Goal: Task Accomplishment & Management: Manage account settings

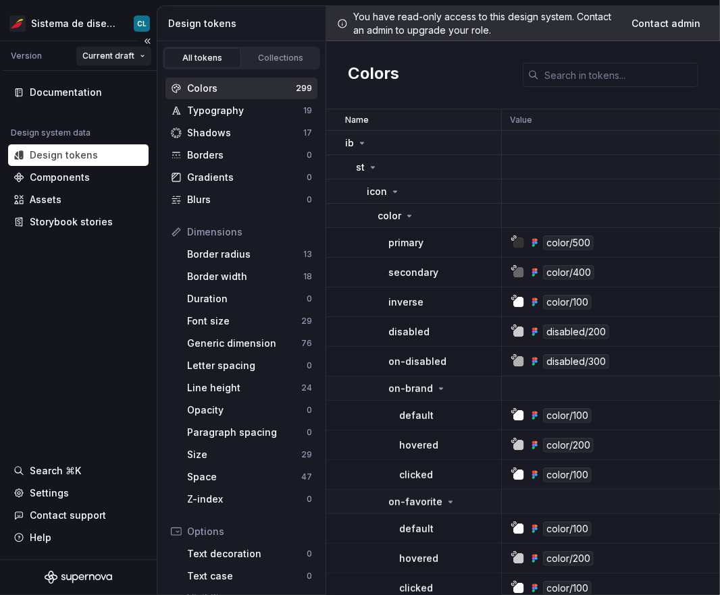
click at [122, 64] on html "Sistema de diseño Iberia CL Version Current draft Documentation Design system d…" at bounding box center [360, 297] width 720 height 595
click at [98, 32] on html "Sistema de diseño Iberia CL Version Current draft Documentation Design system d…" at bounding box center [360, 297] width 720 height 595
click at [101, 24] on html "Sistema de diseño Iberia CL Version Current draft Documentation Design system d…" at bounding box center [360, 297] width 720 height 595
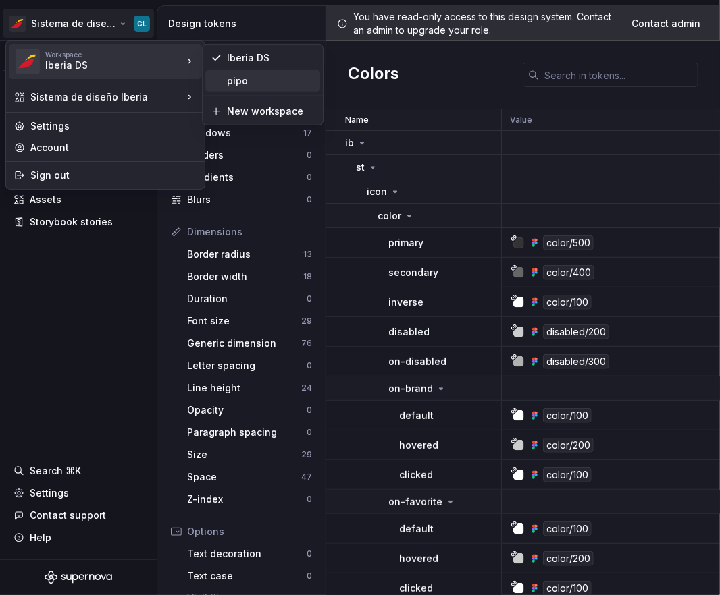
click at [265, 77] on div "pipo" at bounding box center [271, 81] width 88 height 14
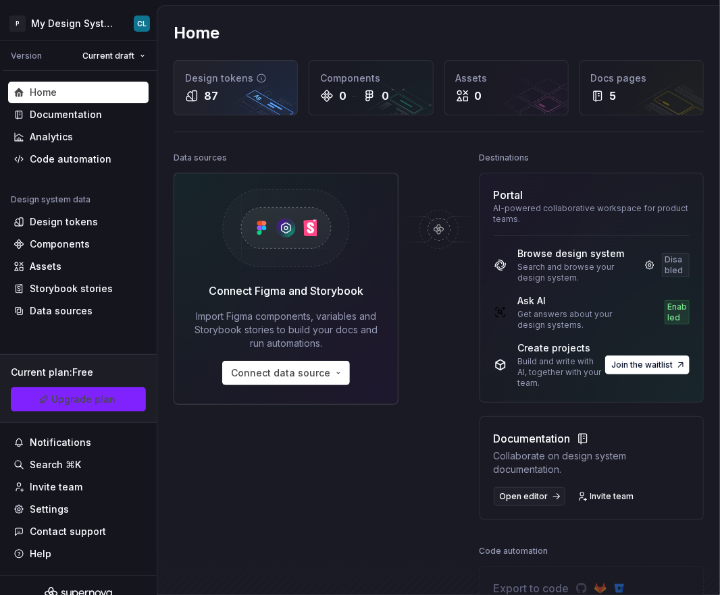
click at [215, 81] on div "Design tokens" at bounding box center [235, 79] width 101 height 14
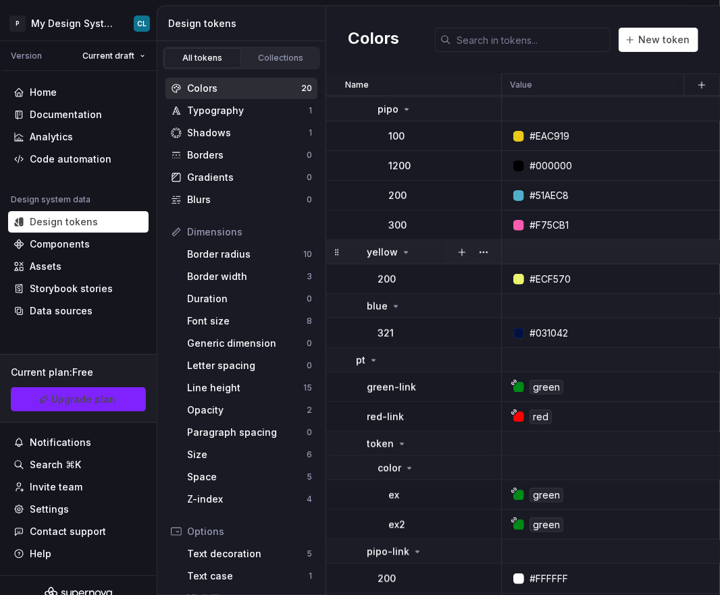
scroll to position [371, 0]
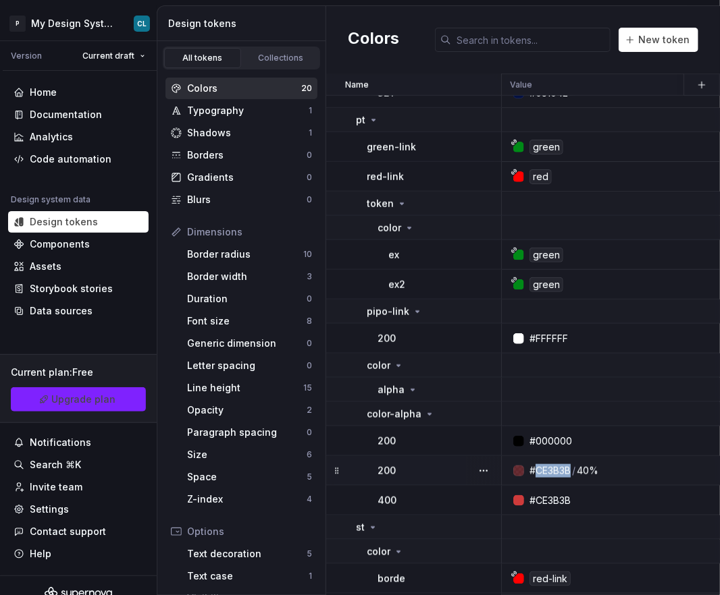
drag, startPoint x: 572, startPoint y: 471, endPoint x: 536, endPoint y: 470, distance: 35.8
click at [536, 470] on div "#CE3B3B / 40%" at bounding box center [563, 471] width 69 height 14
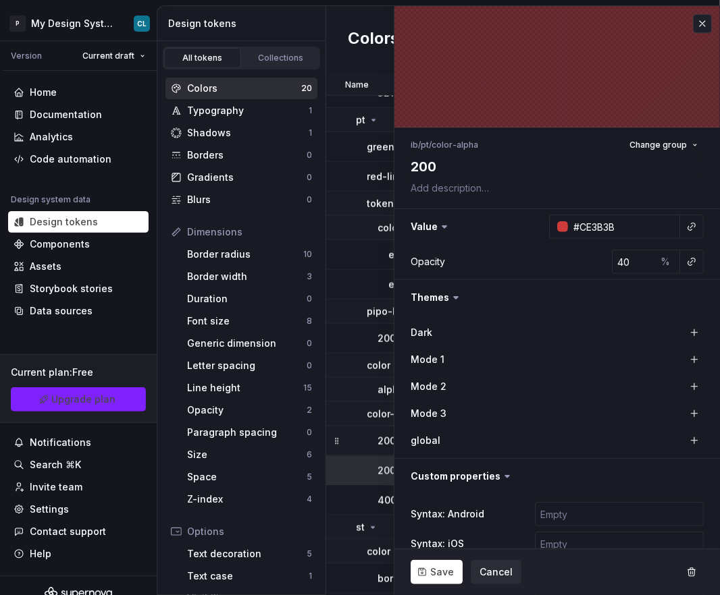
type textarea "*"
click at [696, 28] on button "button" at bounding box center [702, 23] width 19 height 19
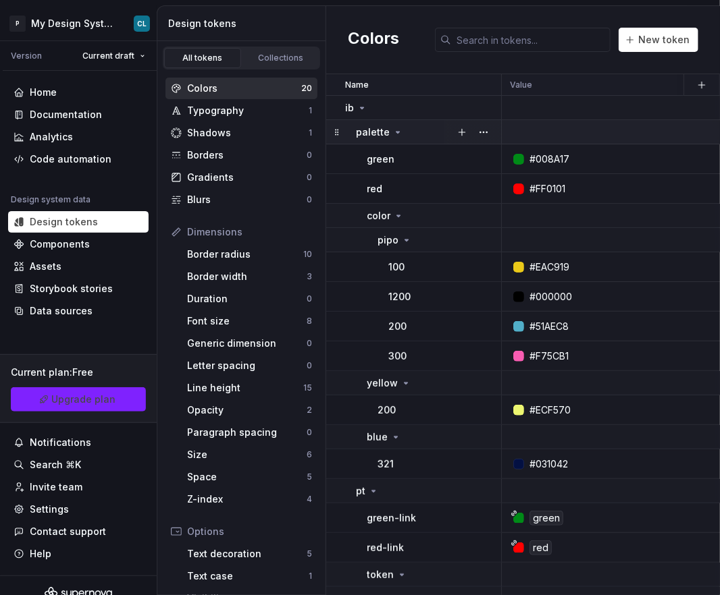
click at [396, 130] on icon at bounding box center [397, 132] width 11 height 11
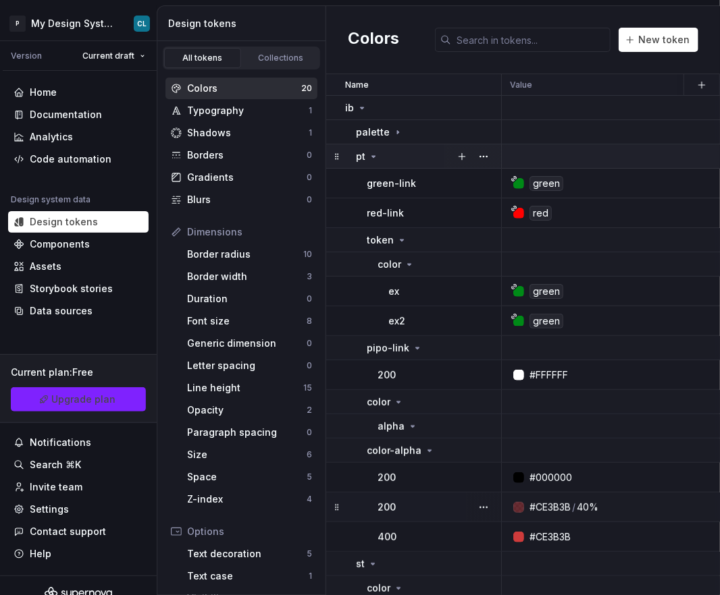
click at [379, 155] on div "pt" at bounding box center [428, 157] width 144 height 14
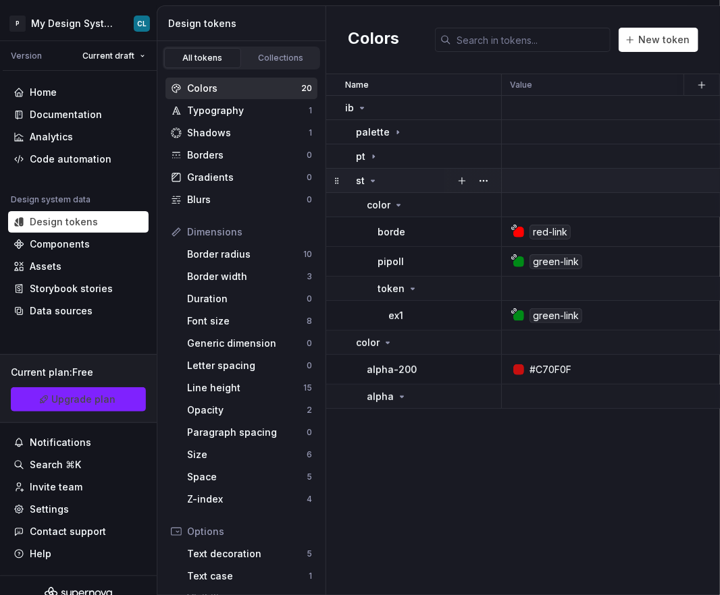
click at [373, 178] on icon at bounding box center [372, 181] width 11 height 11
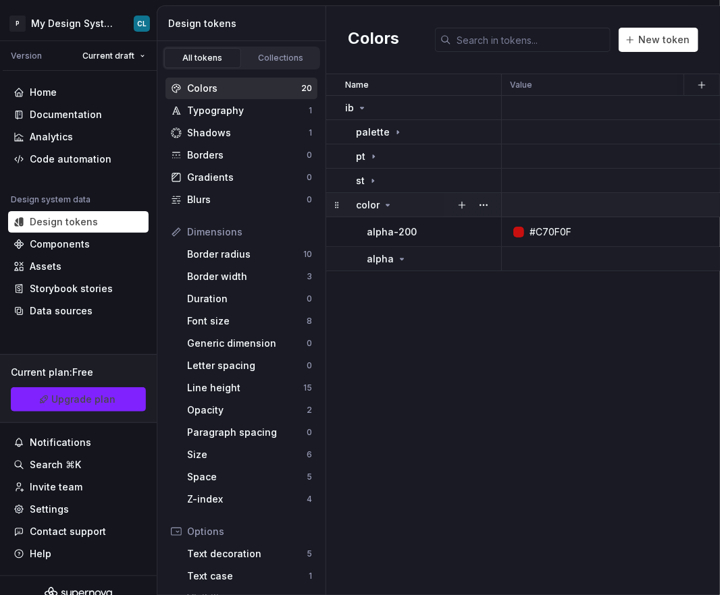
click at [385, 209] on icon at bounding box center [387, 205] width 11 height 11
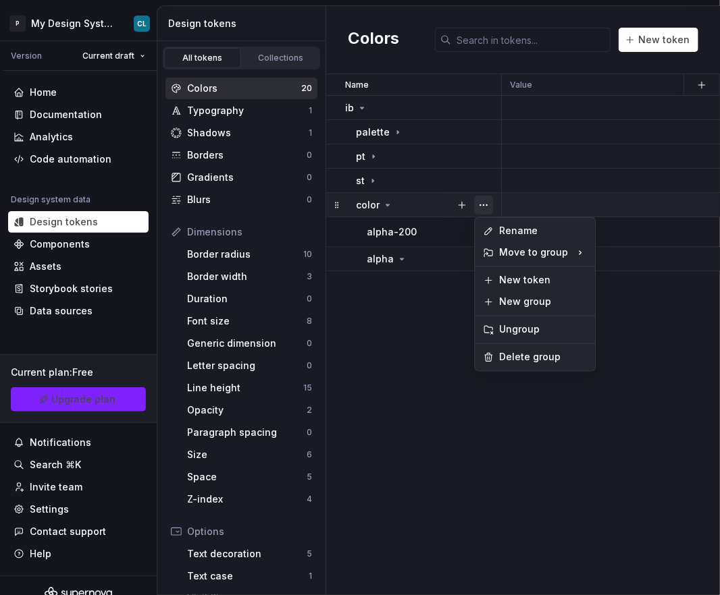
click at [478, 205] on button "button" at bounding box center [483, 205] width 19 height 19
click at [523, 353] on div "Delete group" at bounding box center [543, 358] width 88 height 14
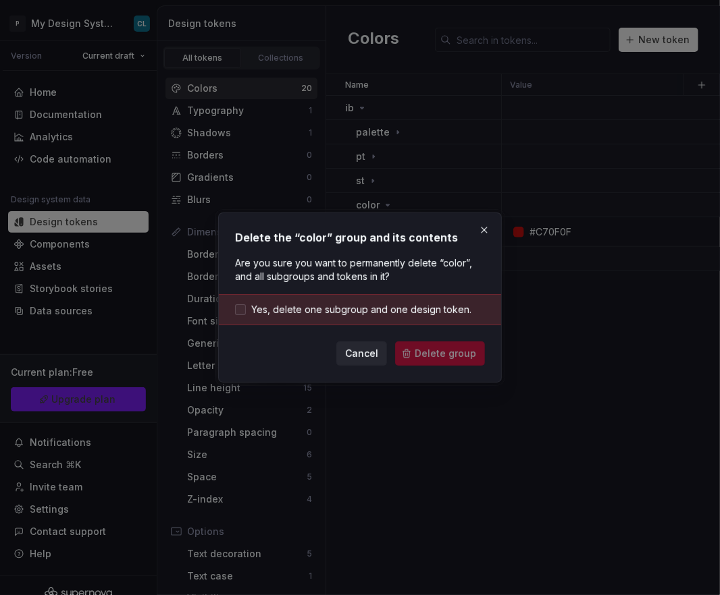
click at [321, 313] on span "Yes, delete one subgroup and one design token." at bounding box center [361, 310] width 220 height 14
click at [458, 348] on span "Delete group" at bounding box center [445, 354] width 61 height 14
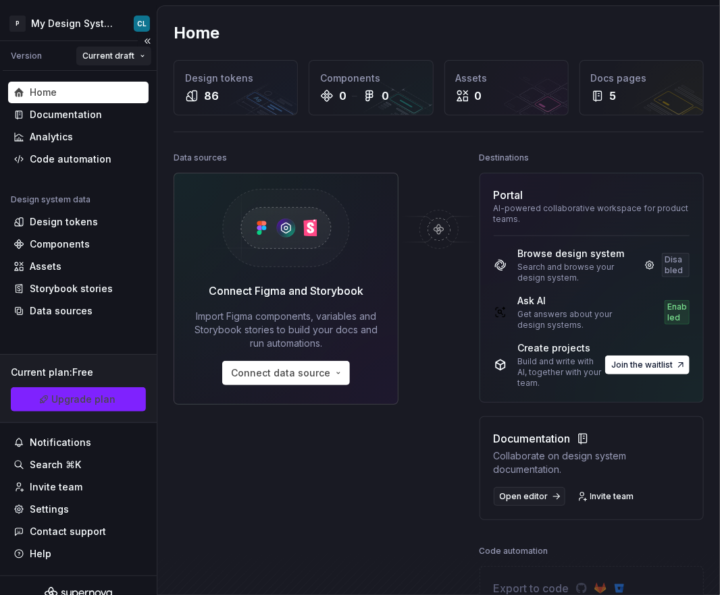
click at [115, 57] on html "P My Design System CL Version Current draft Home Documentation Analytics Code a…" at bounding box center [360, 297] width 720 height 595
click at [101, 26] on html "P My Design System CL Version Current draft Home Documentation Analytics Code a…" at bounding box center [360, 297] width 720 height 595
click at [102, 26] on html "P My Design System CL Version Current draft Home Documentation Analytics Code a…" at bounding box center [360, 297] width 720 height 595
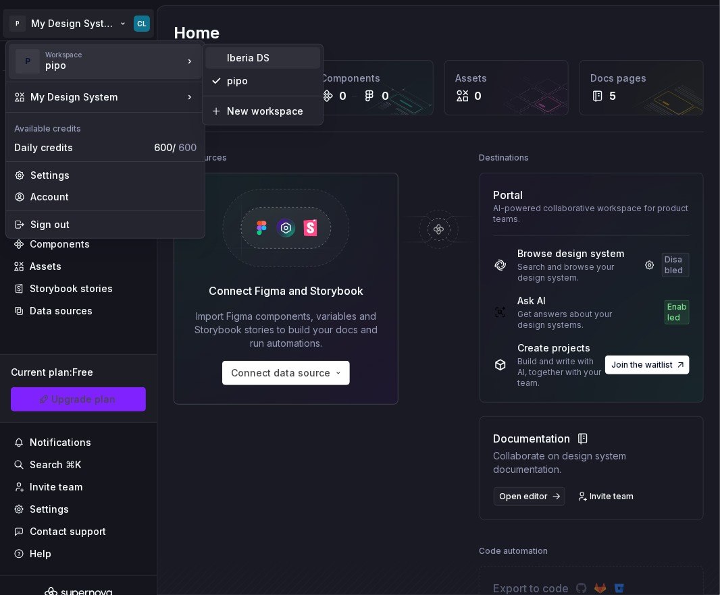
click at [279, 57] on div "Iberia DS" at bounding box center [271, 58] width 88 height 14
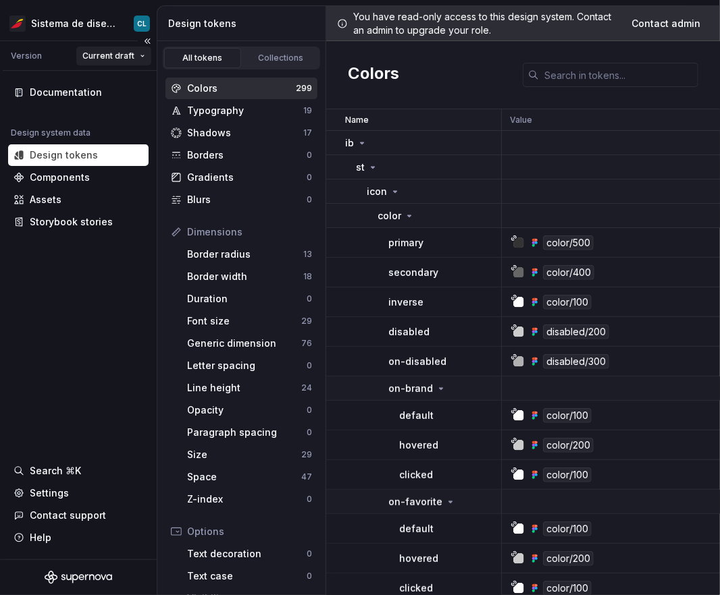
click at [119, 51] on html "Sistema de diseño Iberia CL Version Current draft Documentation Design system d…" at bounding box center [360, 297] width 720 height 595
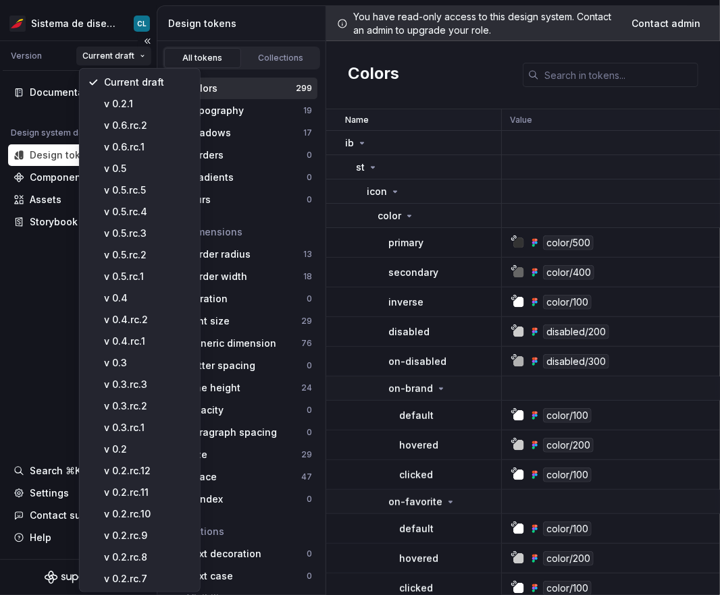
click at [27, 325] on html "Sistema de diseño Iberia CL Version Current draft Documentation Design system d…" at bounding box center [360, 297] width 720 height 595
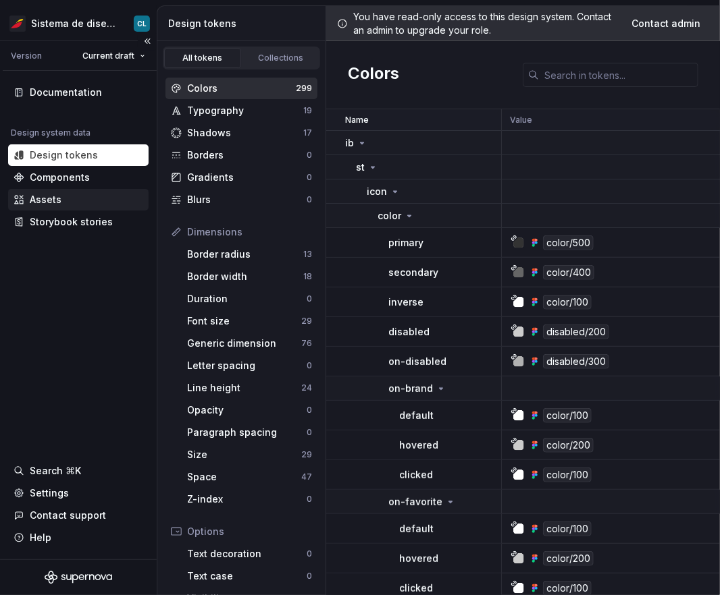
click at [56, 203] on div "Assets" at bounding box center [46, 200] width 32 height 14
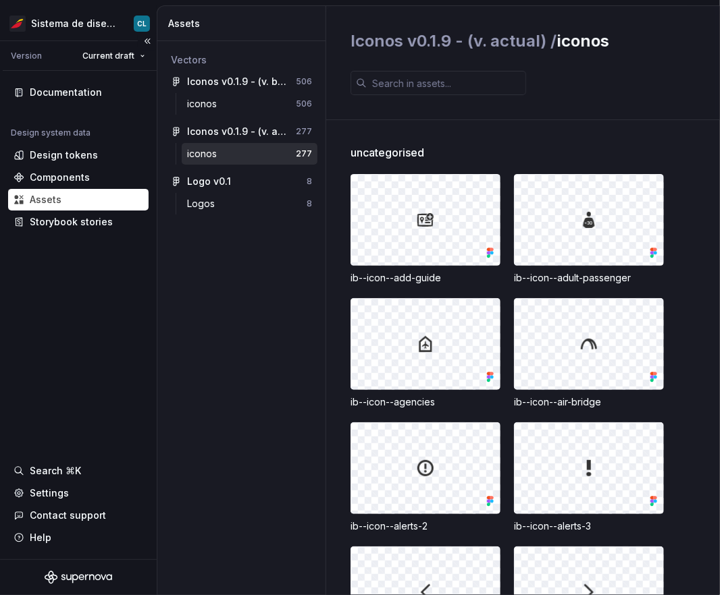
click at [110, 59] on html "Sistema de diseño Iberia CL Version Current draft Documentation Design system d…" at bounding box center [360, 297] width 720 height 595
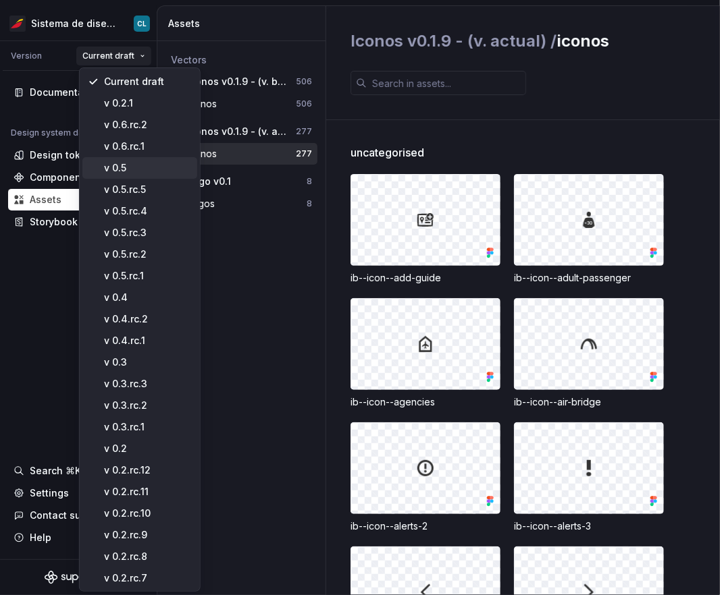
scroll to position [63, 0]
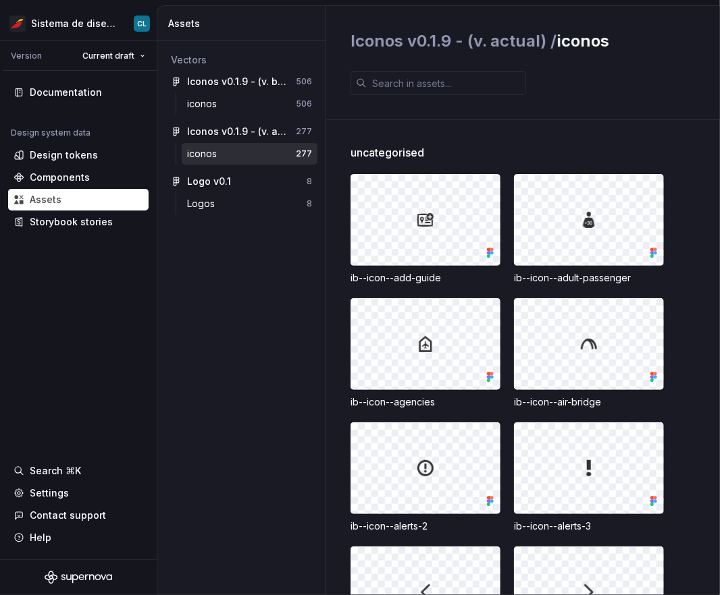
click at [277, 268] on html "Sistema de diseño Iberia CL Version Current draft Documentation Design system d…" at bounding box center [360, 297] width 720 height 595
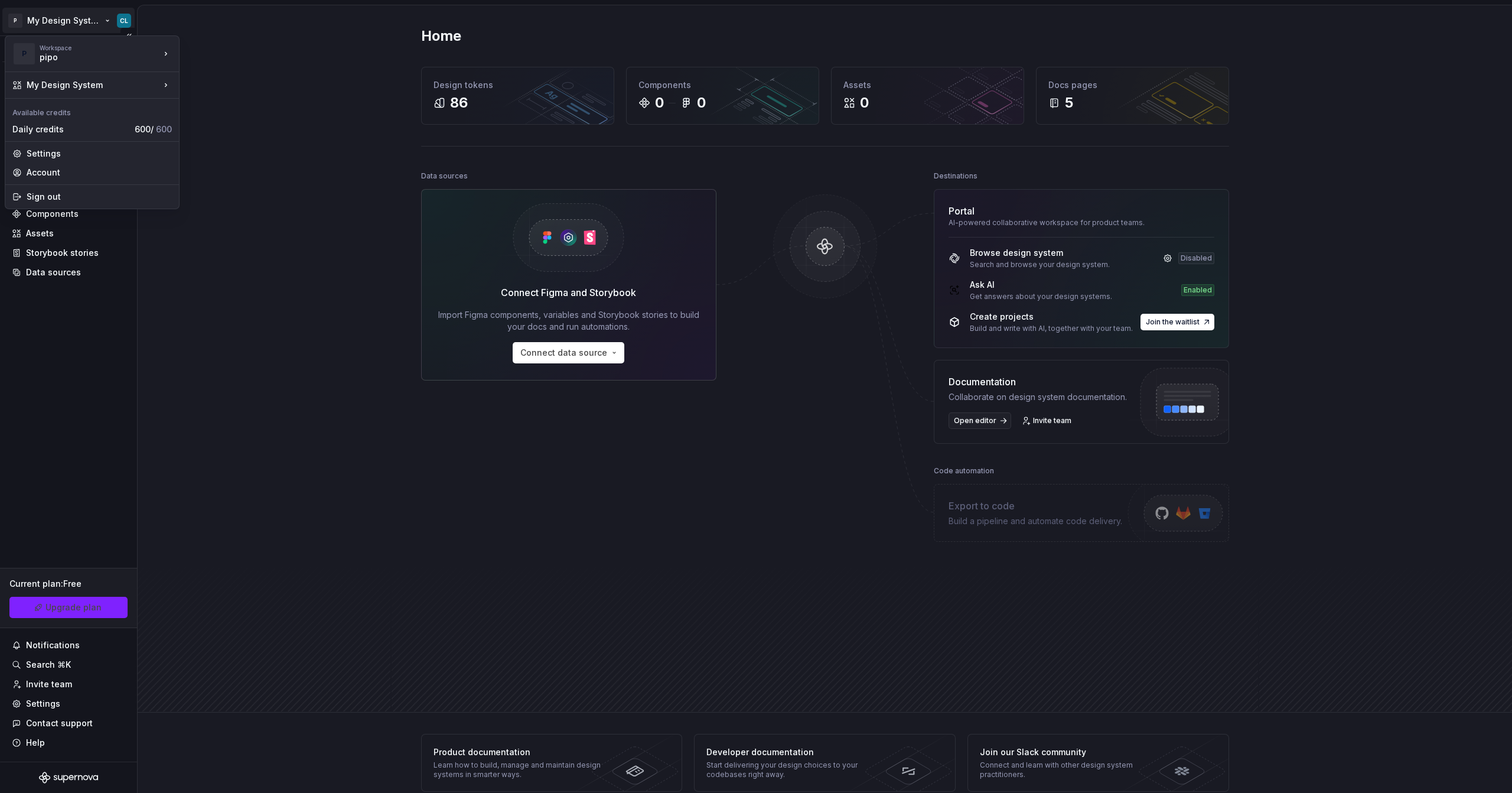
click at [88, 26] on html "P My Design System CL Version Current draft Home Documentation Analytics Code a…" at bounding box center [756, 396] width 1512 height 793
click at [247, 43] on div "Iberia DS" at bounding box center [229, 51] width 101 height 19
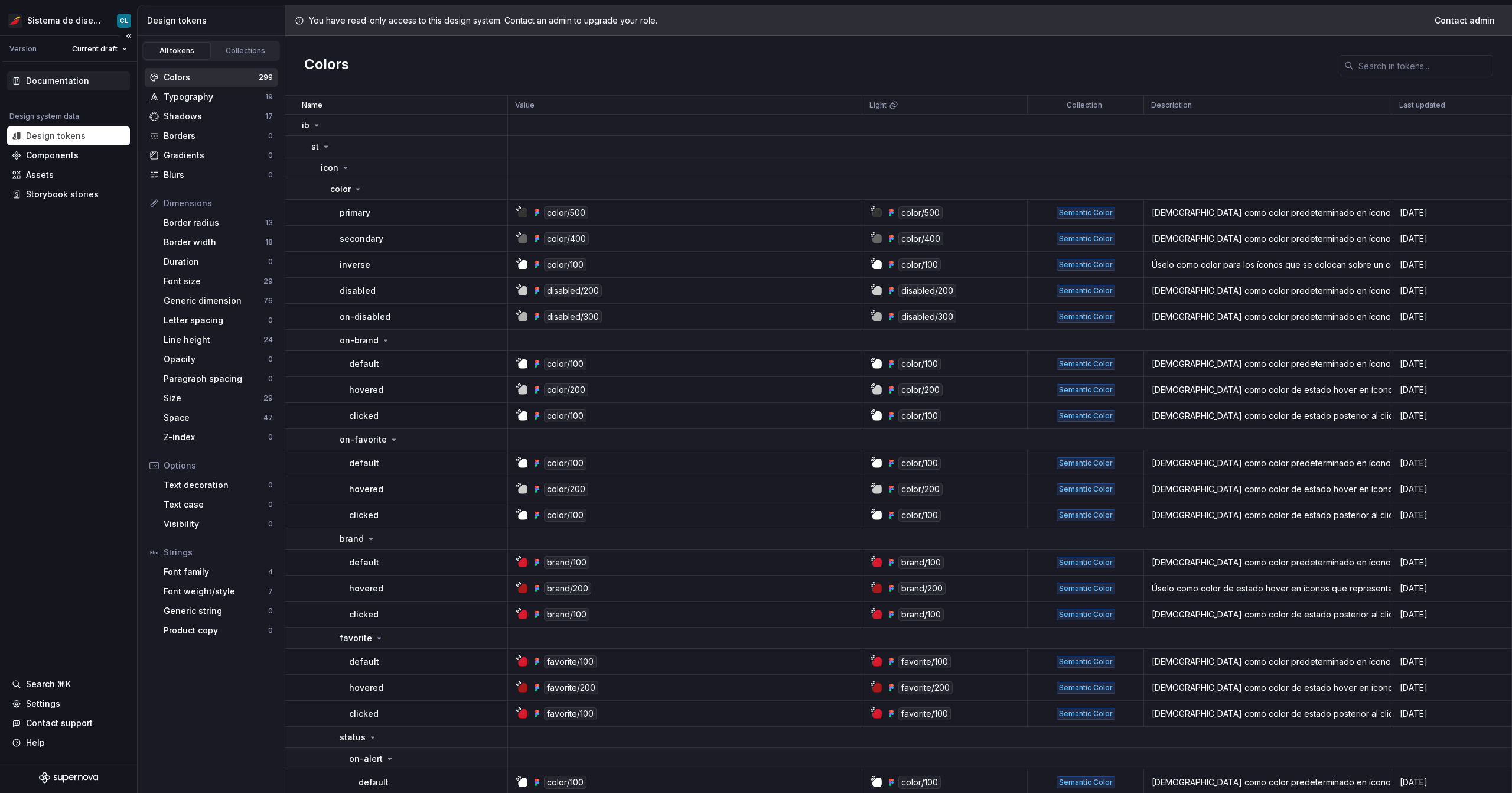
click at [69, 81] on div "Documentation" at bounding box center [58, 81] width 63 height 12
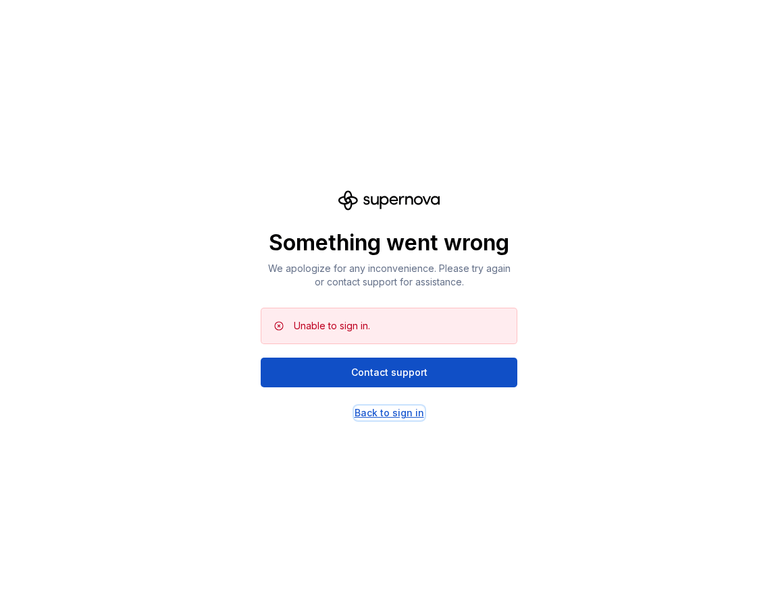
click at [367, 407] on div "Back to sign in" at bounding box center [389, 413] width 70 height 14
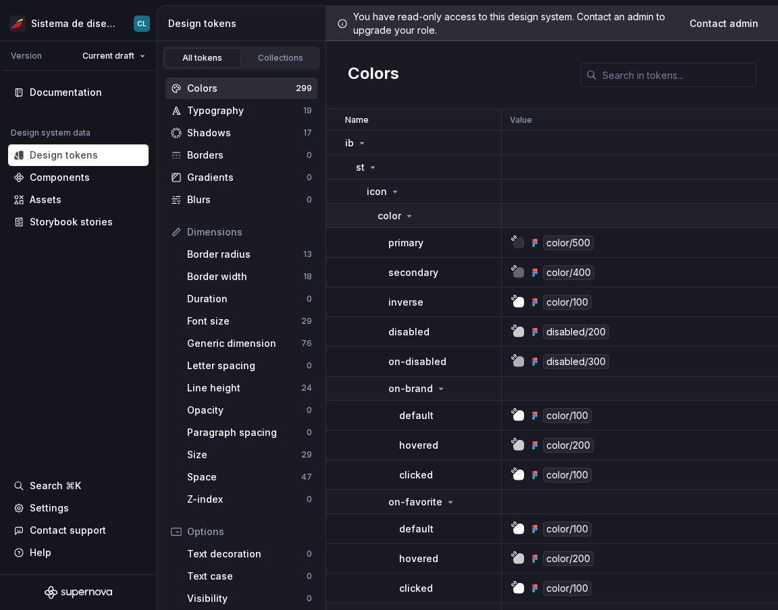
scroll to position [14, 0]
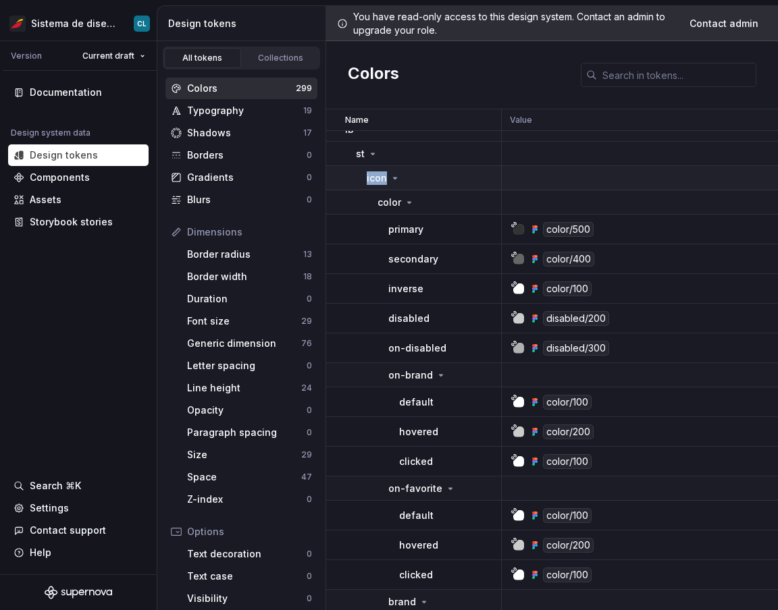
drag, startPoint x: 380, startPoint y: 155, endPoint x: 393, endPoint y: 182, distance: 30.5
click at [393, 182] on icon at bounding box center [395, 178] width 11 height 11
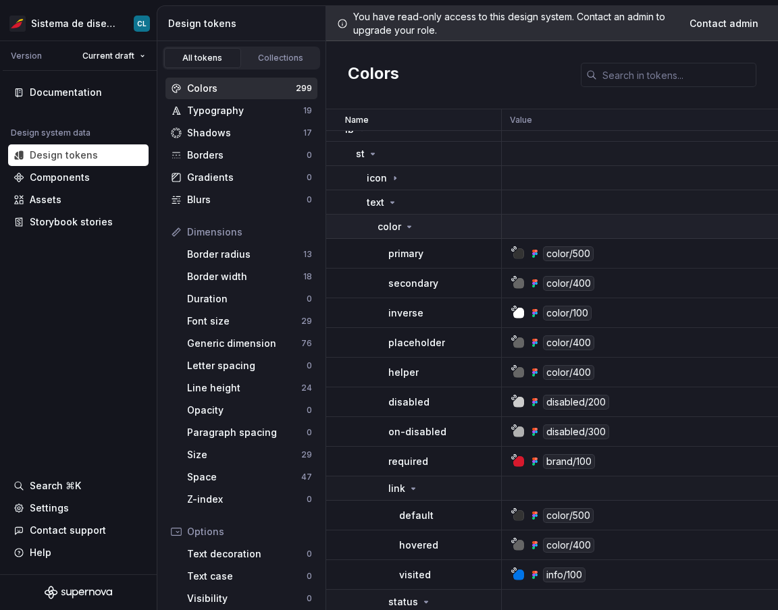
click at [373, 217] on td "color" at bounding box center [414, 227] width 176 height 24
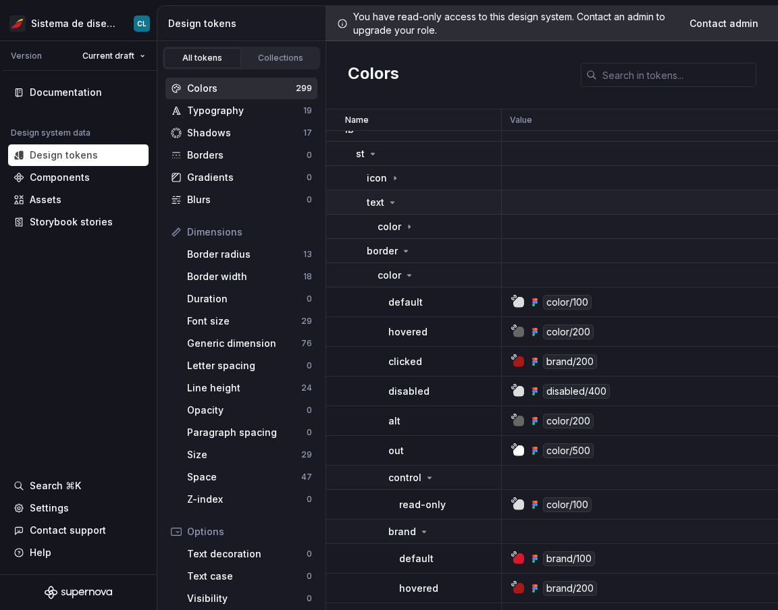
click at [375, 202] on p "text" at bounding box center [376, 203] width 18 height 14
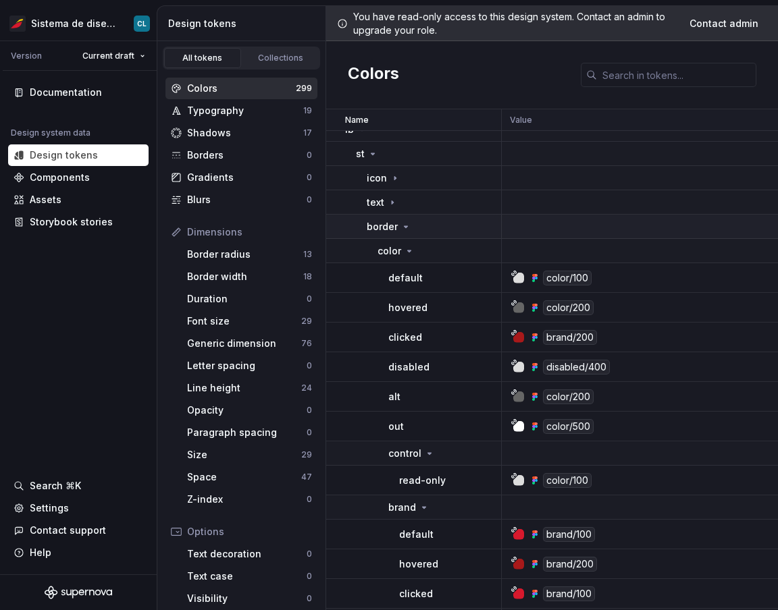
click at [379, 224] on p "border" at bounding box center [382, 227] width 31 height 14
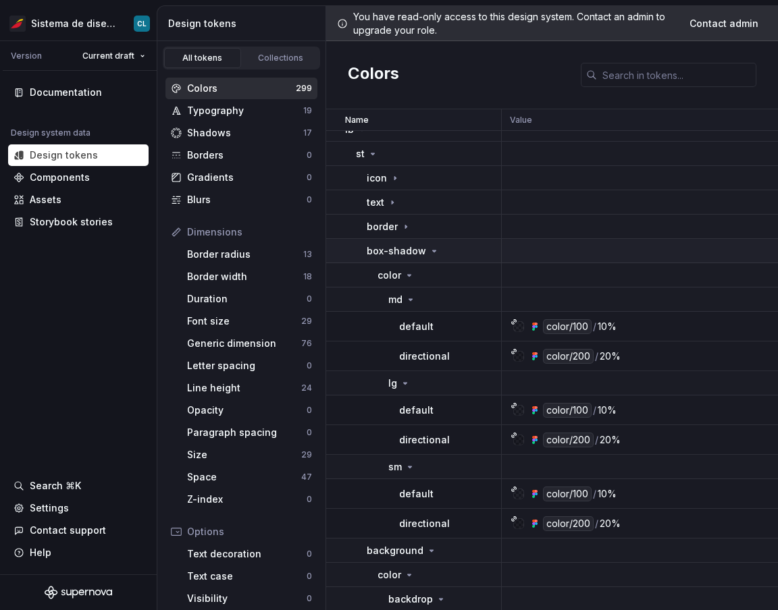
click at [388, 253] on p "box-shadow" at bounding box center [396, 251] width 59 height 14
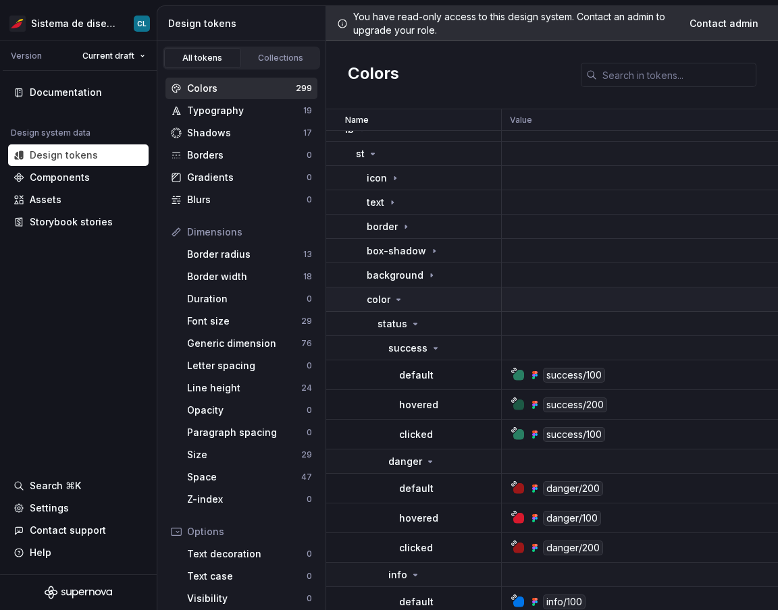
click at [394, 298] on icon at bounding box center [398, 299] width 11 height 11
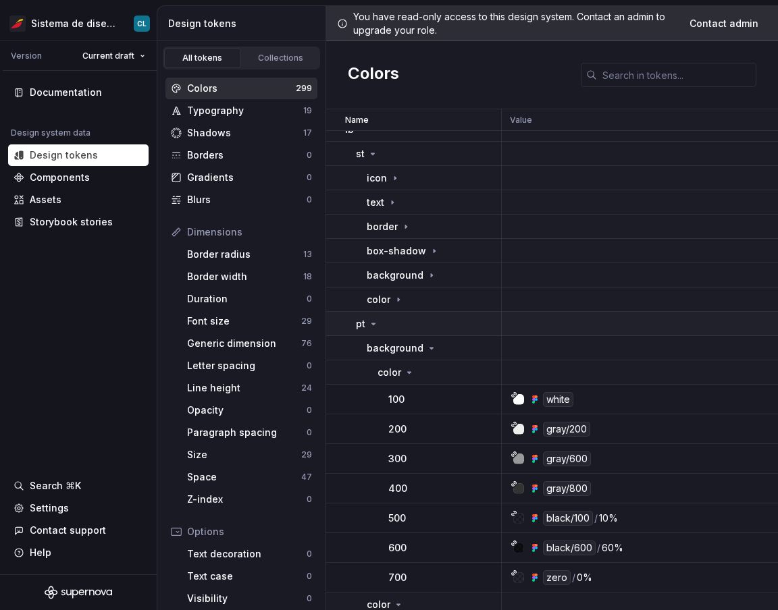
click at [365, 326] on div "pt" at bounding box center [367, 324] width 23 height 14
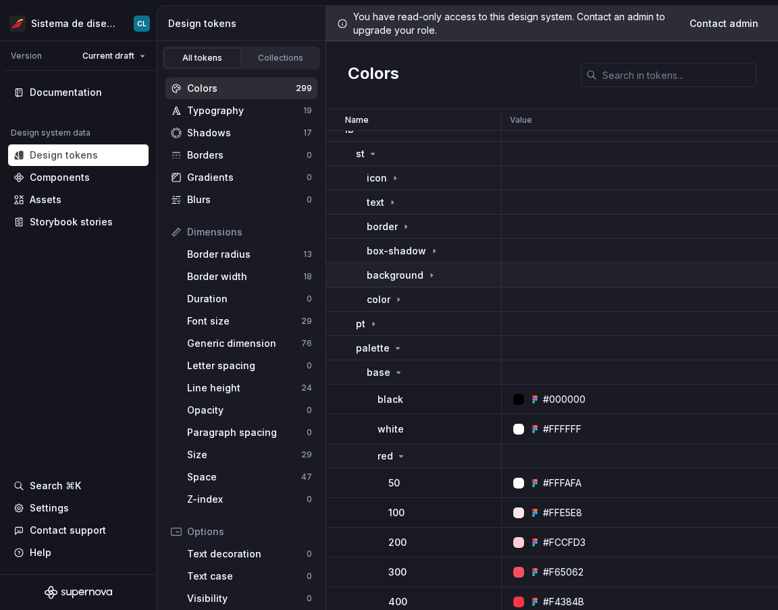
click at [435, 276] on div "background" at bounding box center [434, 276] width 134 height 14
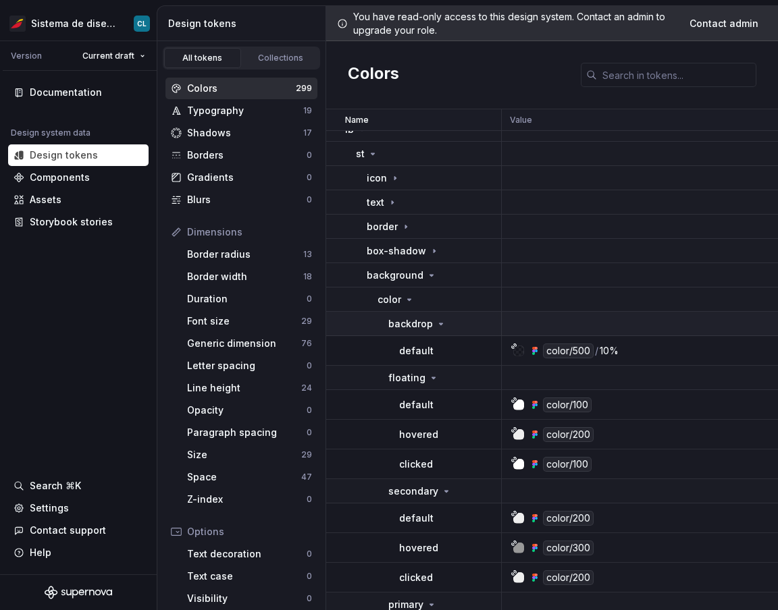
click at [431, 322] on div "backdrop" at bounding box center [417, 324] width 58 height 14
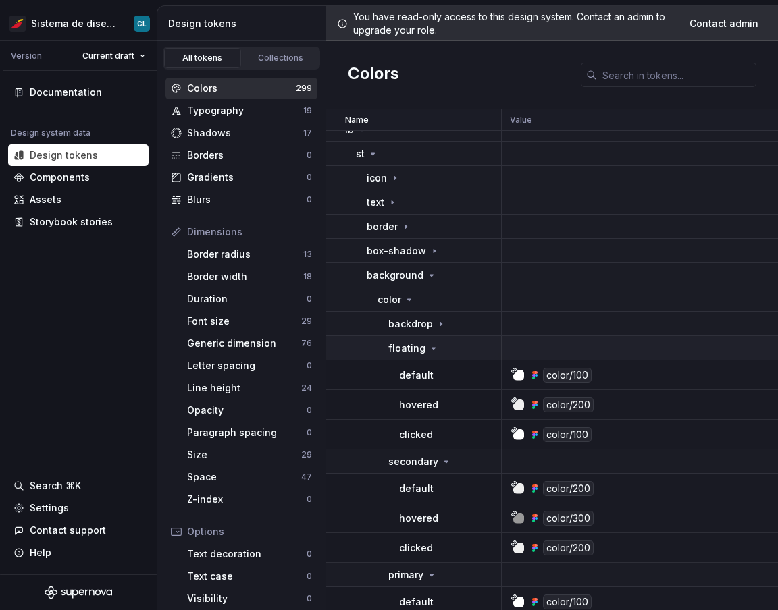
click at [424, 342] on div "floating" at bounding box center [413, 349] width 51 height 14
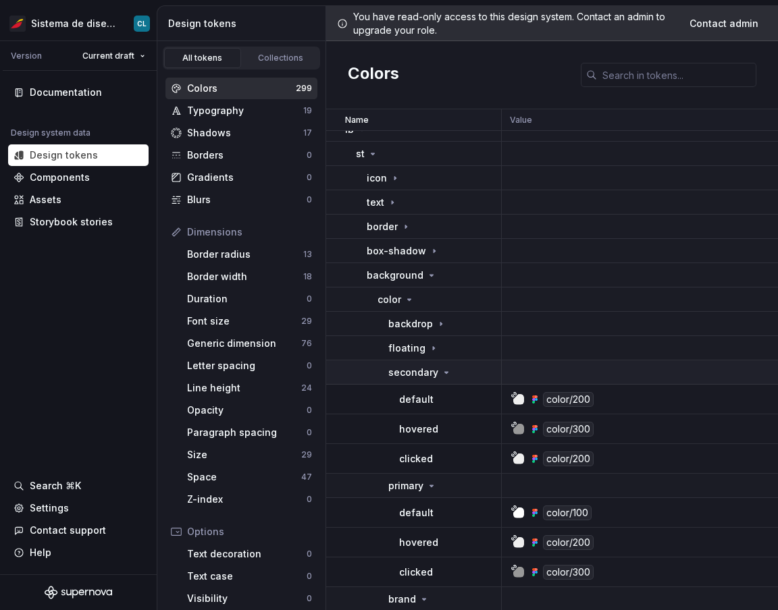
click at [427, 369] on p "secondary" at bounding box center [413, 373] width 50 height 14
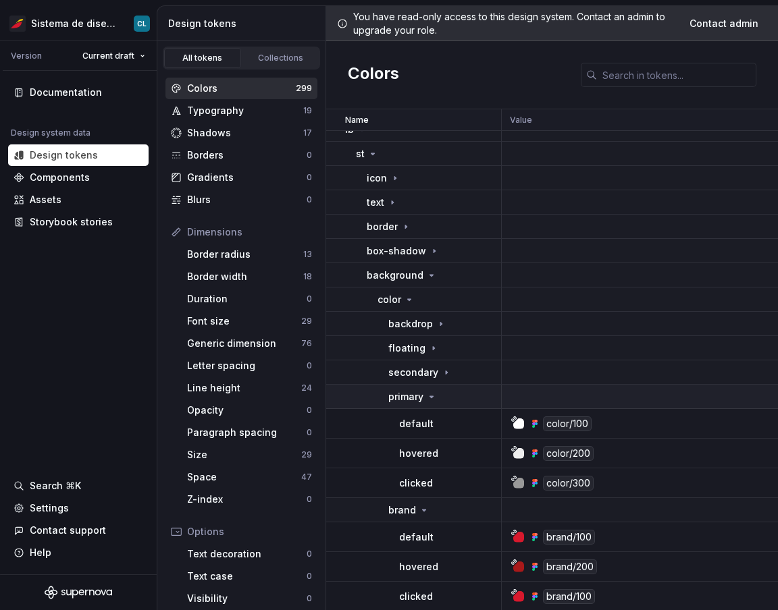
click at [416, 406] on td "primary" at bounding box center [414, 397] width 176 height 24
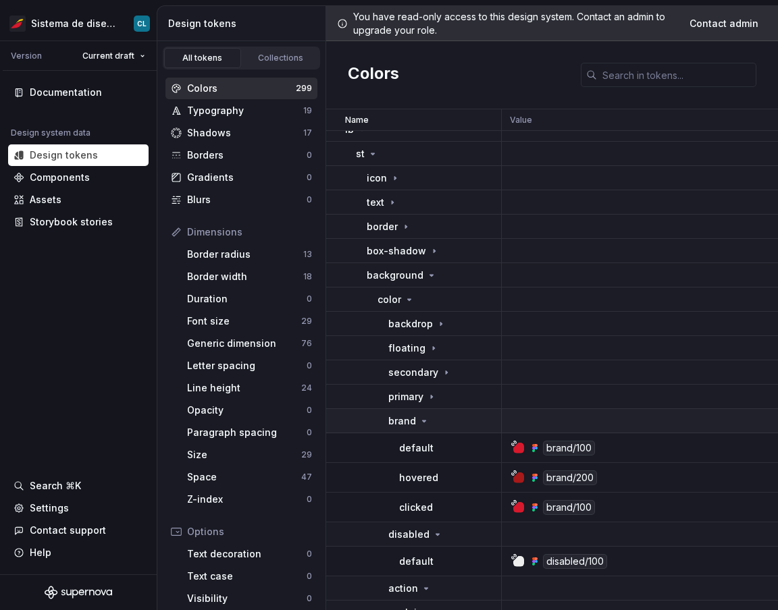
click at [415, 420] on div "brand" at bounding box center [408, 422] width 41 height 14
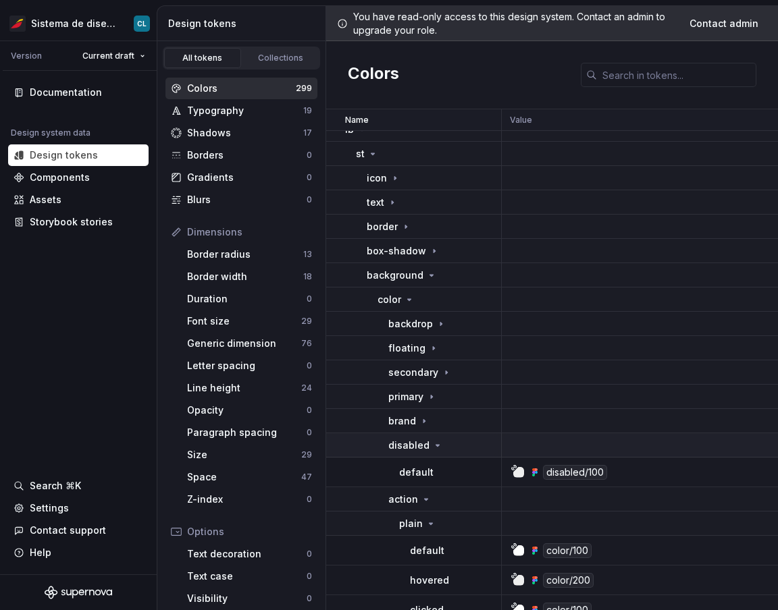
click at [415, 442] on p "disabled" at bounding box center [408, 446] width 41 height 14
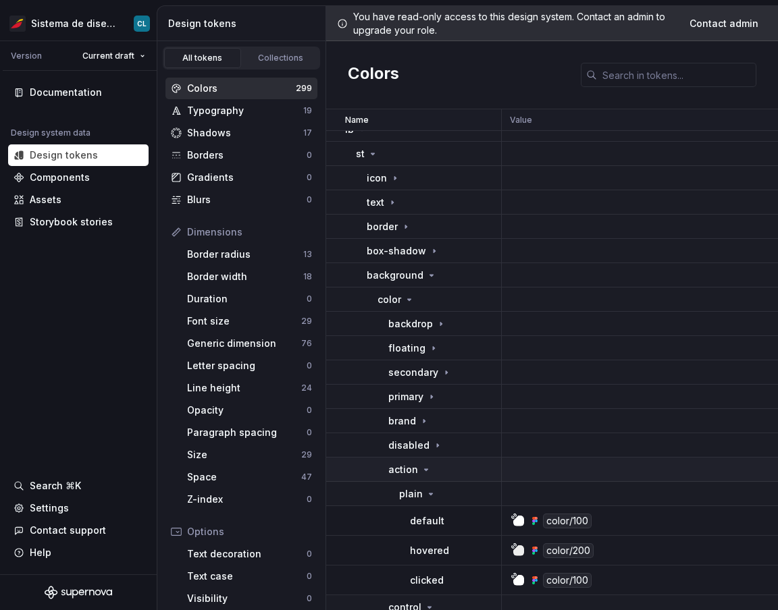
click at [421, 466] on icon at bounding box center [426, 469] width 11 height 11
click at [421, 498] on div "control" at bounding box center [411, 494] width 47 height 14
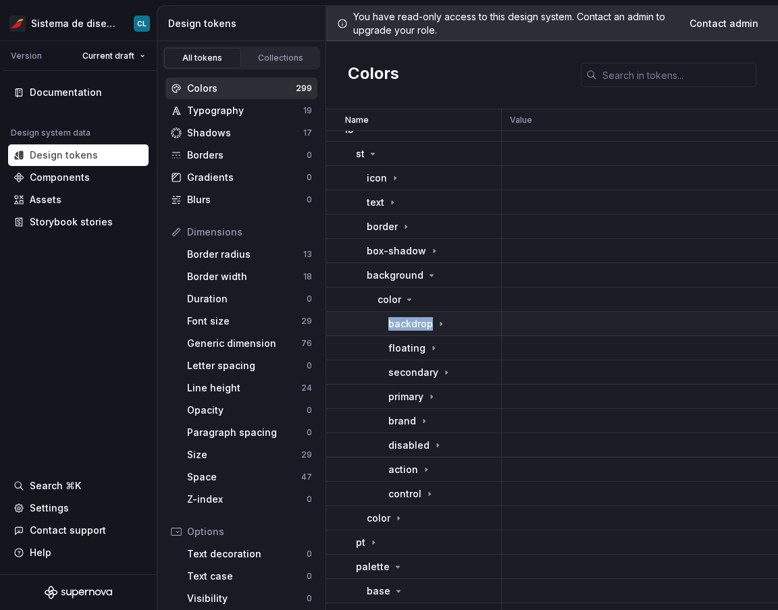
drag, startPoint x: 429, startPoint y: 327, endPoint x: 385, endPoint y: 327, distance: 44.6
click at [385, 327] on td "backdrop" at bounding box center [414, 324] width 176 height 24
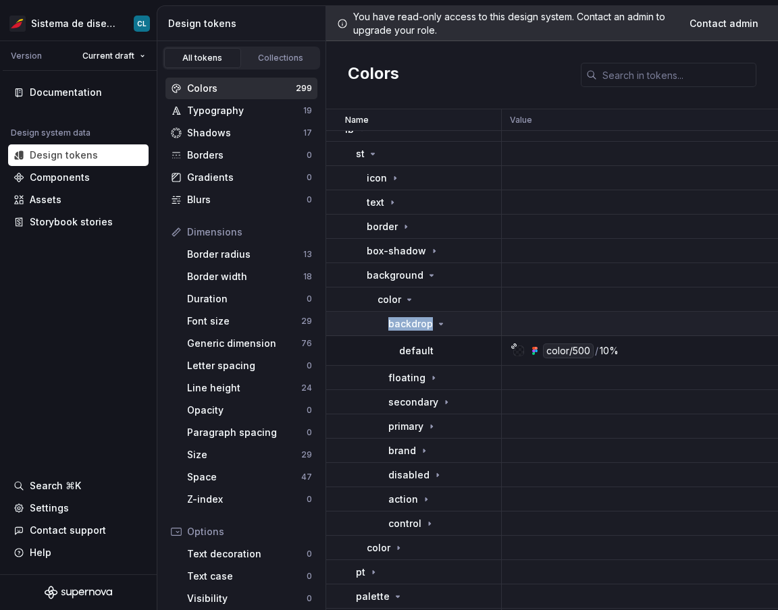
click at [393, 323] on p "backdrop" at bounding box center [410, 324] width 45 height 14
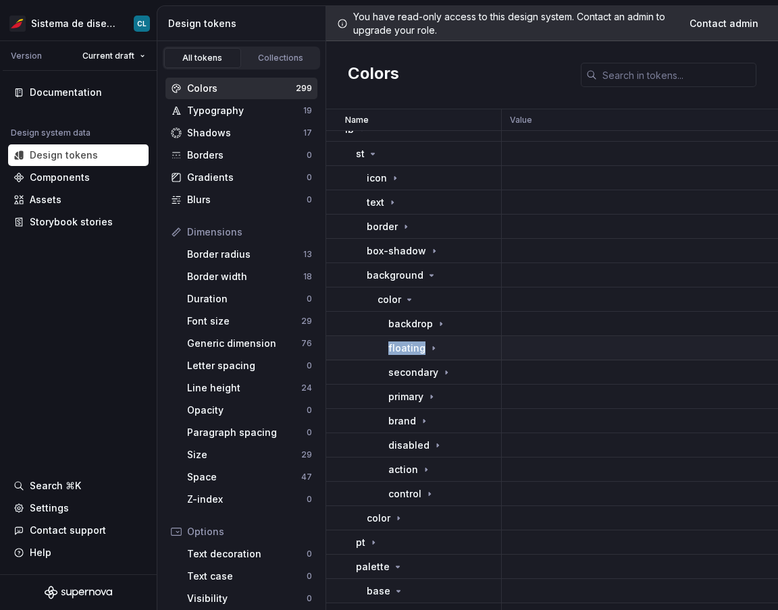
drag, startPoint x: 393, startPoint y: 350, endPoint x: 425, endPoint y: 356, distance: 33.0
click at [425, 356] on td "floating" at bounding box center [414, 348] width 176 height 24
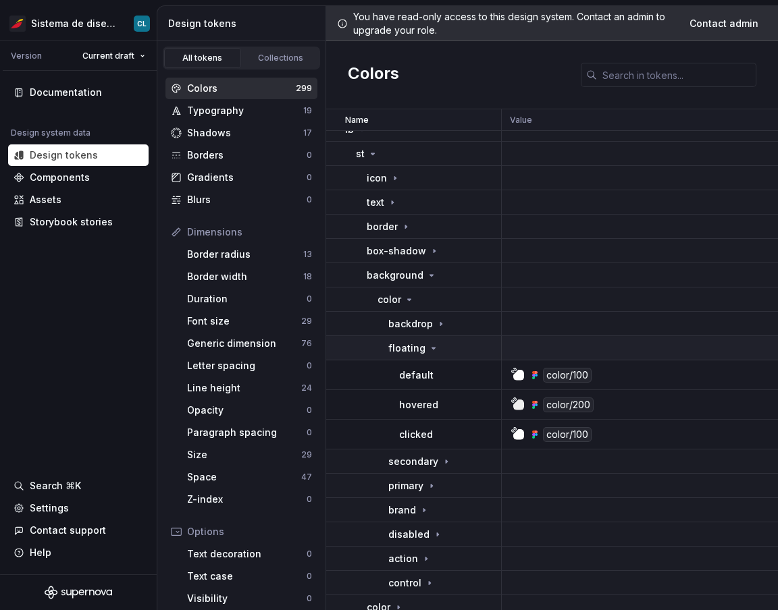
click at [402, 356] on td "floating" at bounding box center [414, 348] width 176 height 24
